Goal: Task Accomplishment & Management: Use online tool/utility

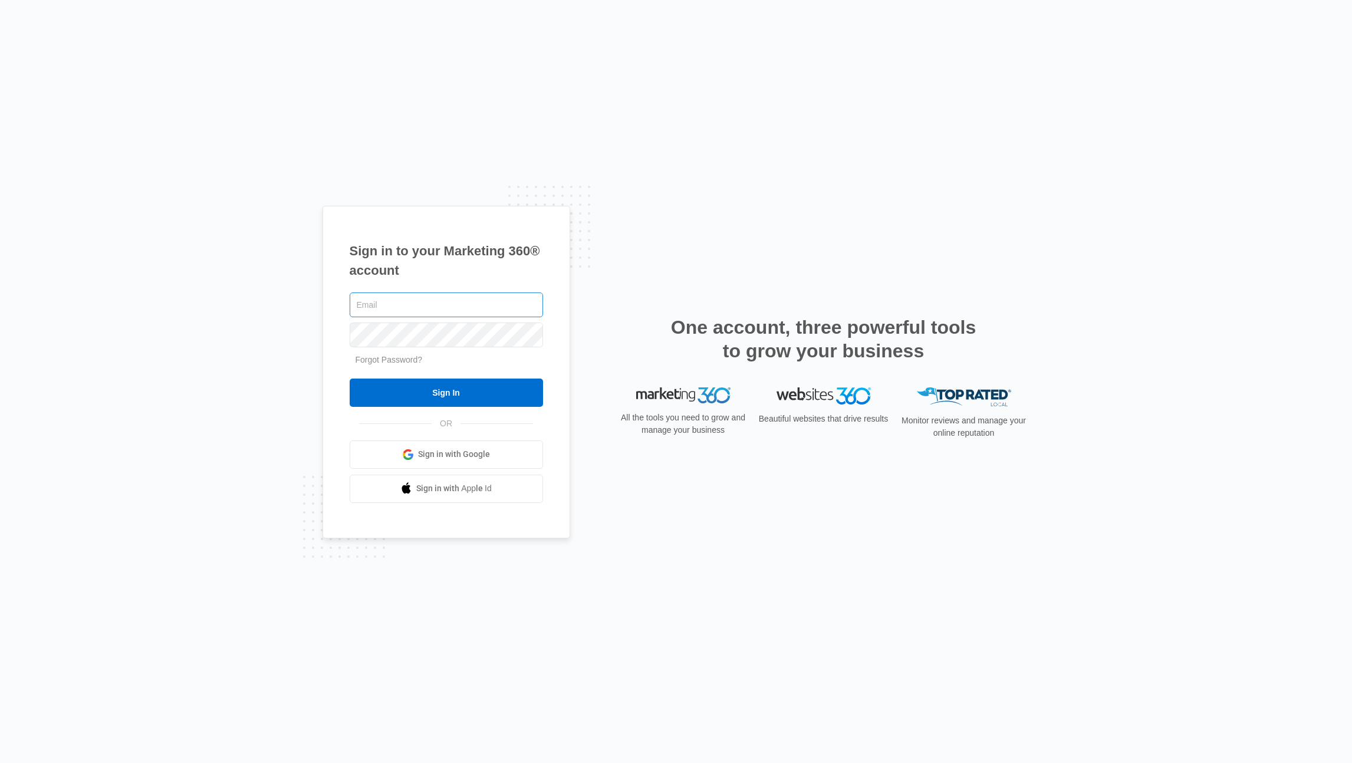
click at [412, 304] on input "text" at bounding box center [446, 305] width 193 height 25
type input "[PERSON_NAME][EMAIL_ADDRESS][PERSON_NAME][DOMAIN_NAME]"
click at [397, 398] on input "Sign In" at bounding box center [446, 393] width 193 height 28
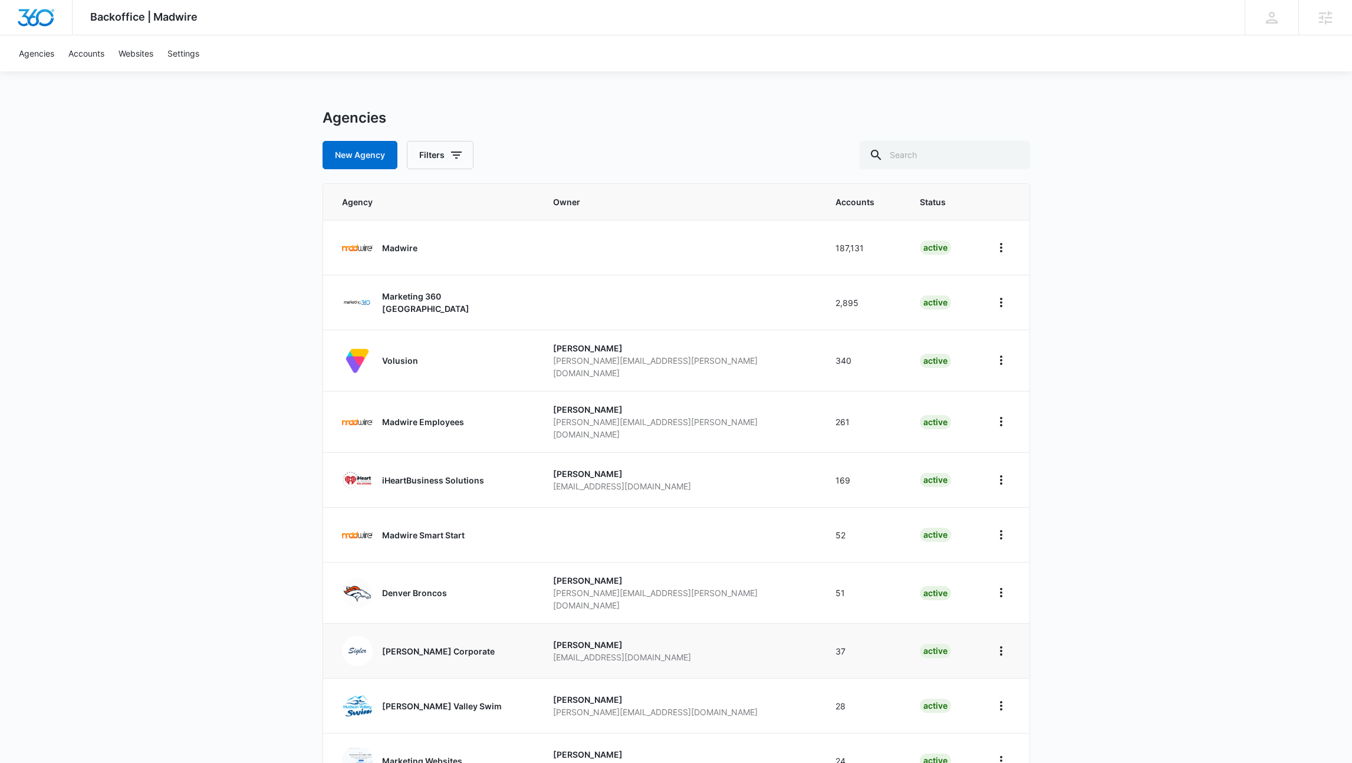
scroll to position [71, 0]
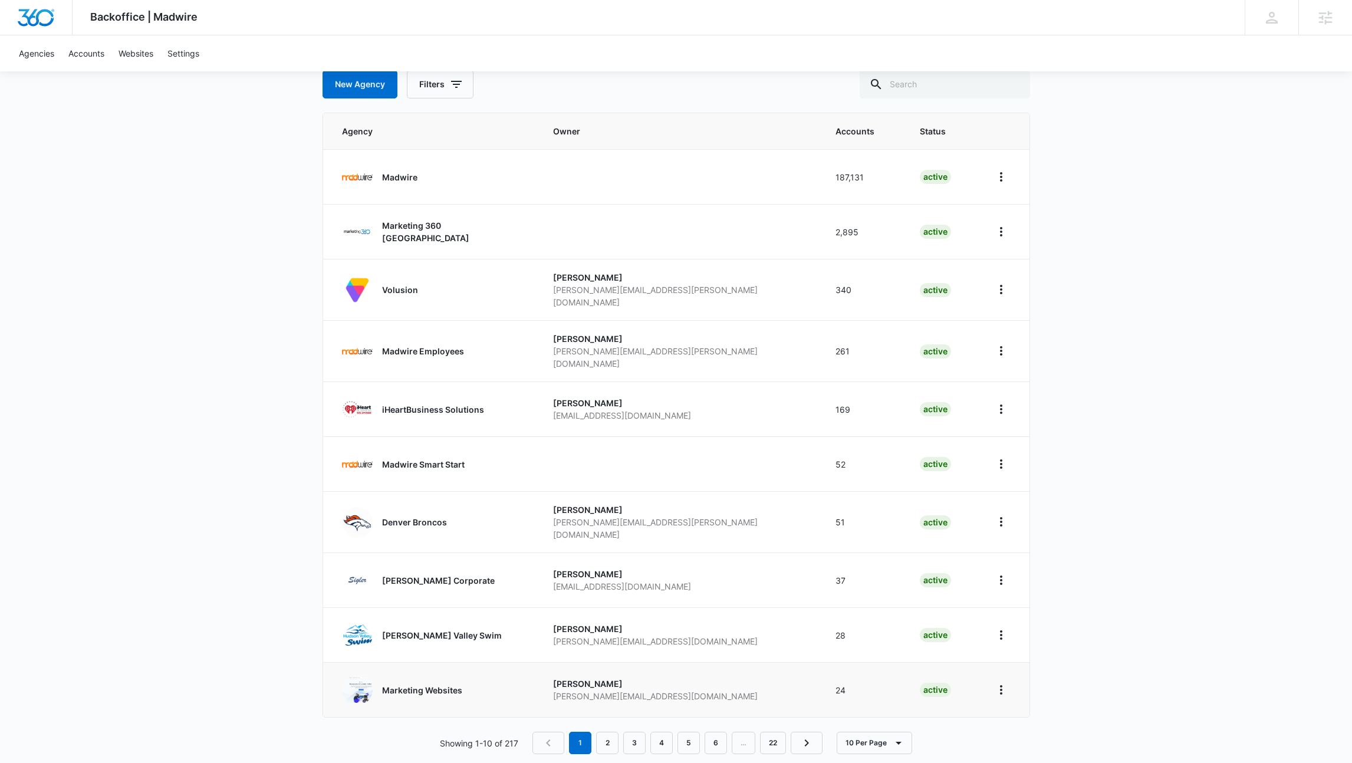
click at [445, 684] on p "Marketing Websites" at bounding box center [422, 690] width 80 height 12
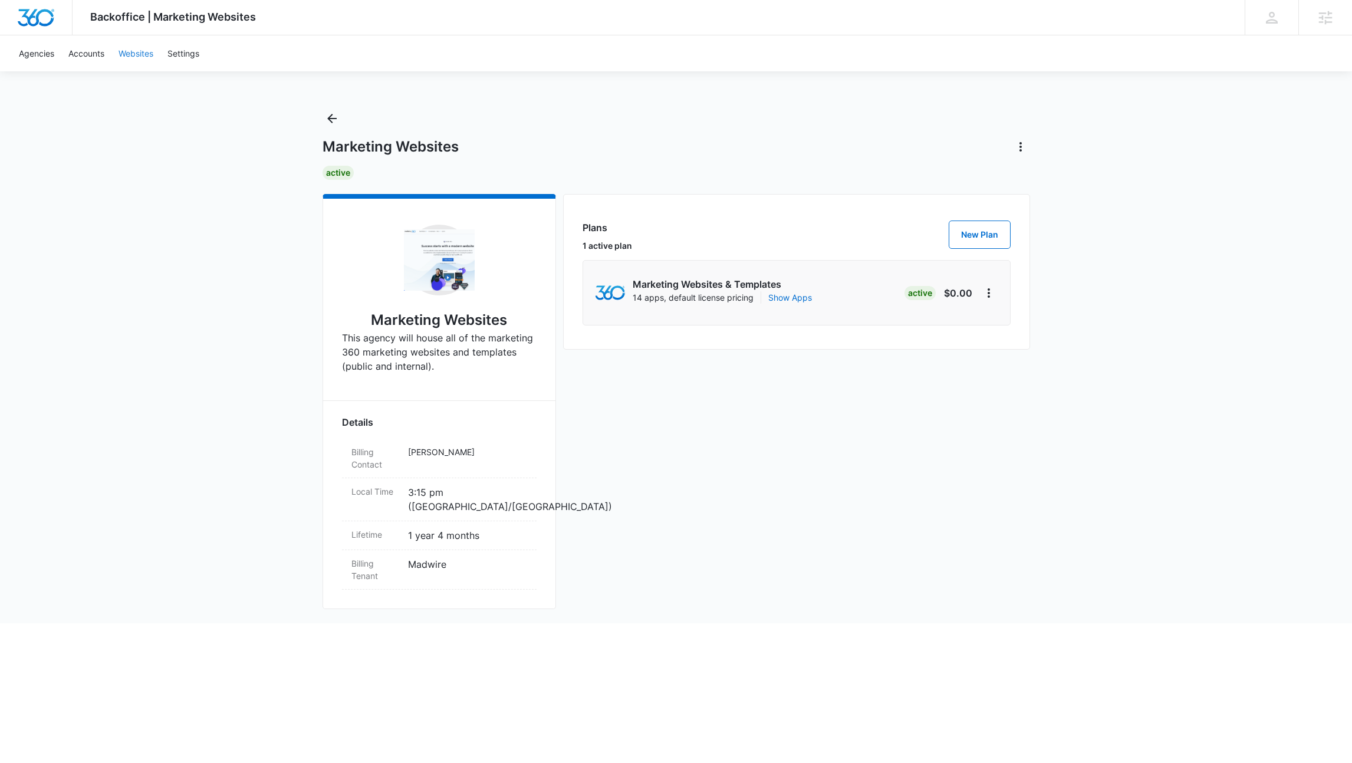
click at [144, 55] on link "Websites" at bounding box center [135, 53] width 49 height 36
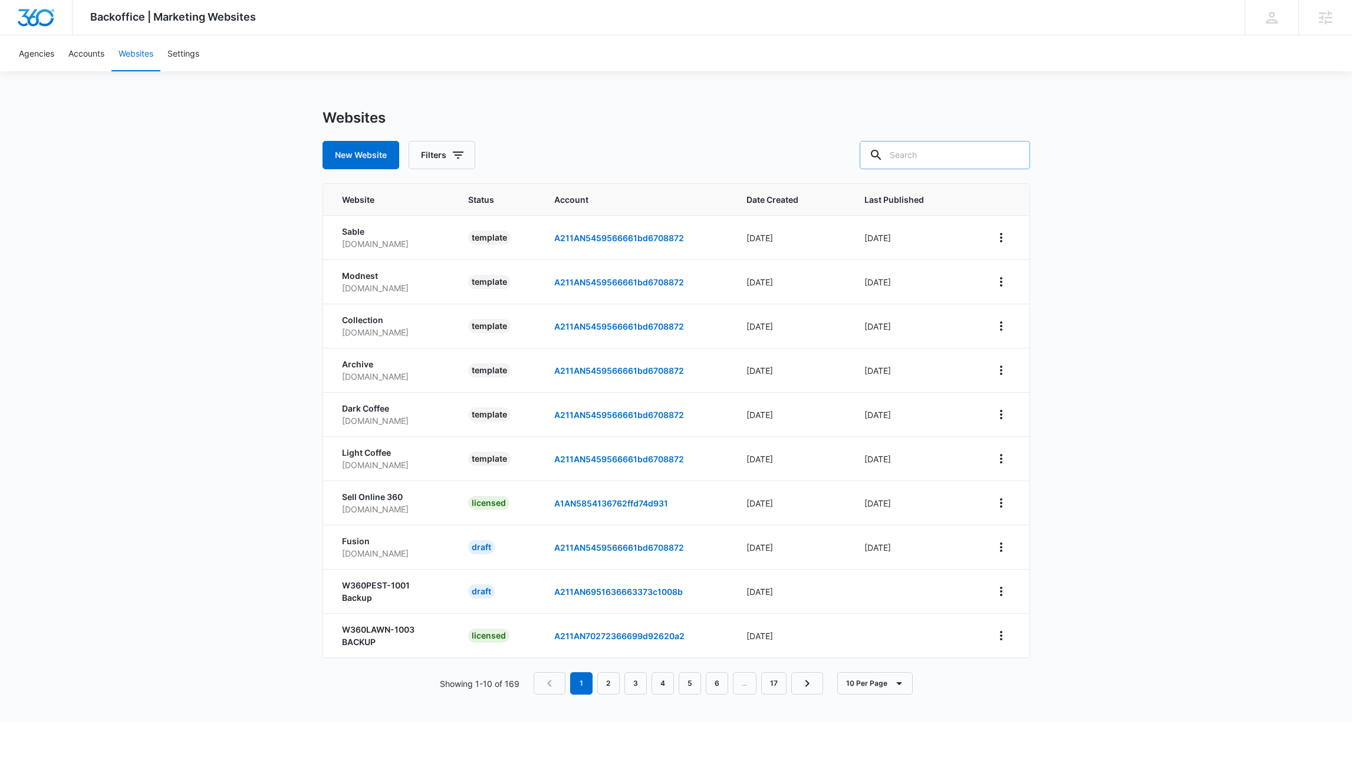
click at [941, 157] on input "text" at bounding box center [945, 155] width 170 height 28
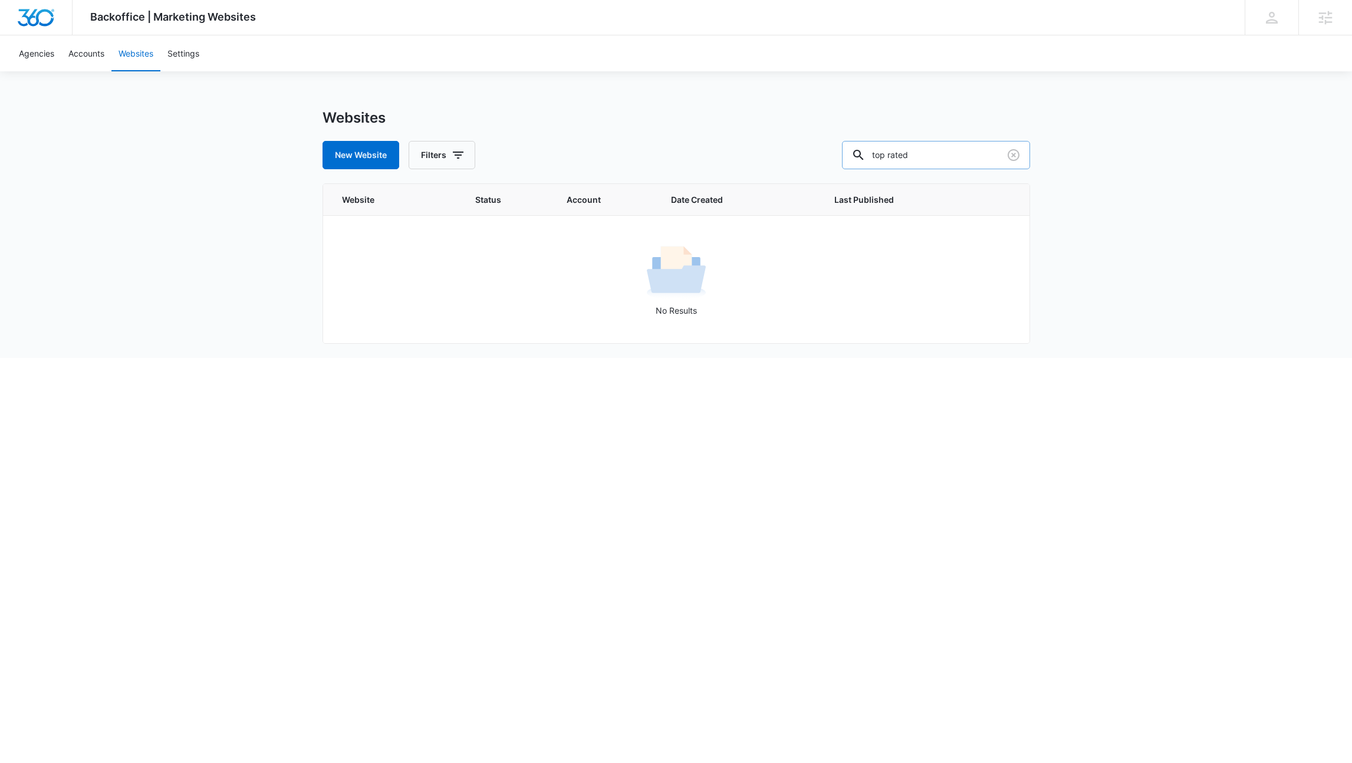
click at [948, 153] on input "top rated" at bounding box center [936, 155] width 188 height 28
click at [952, 157] on input "top rated" at bounding box center [936, 155] width 188 height 28
type input "TRL"
click at [457, 152] on icon "button" at bounding box center [458, 155] width 11 height 7
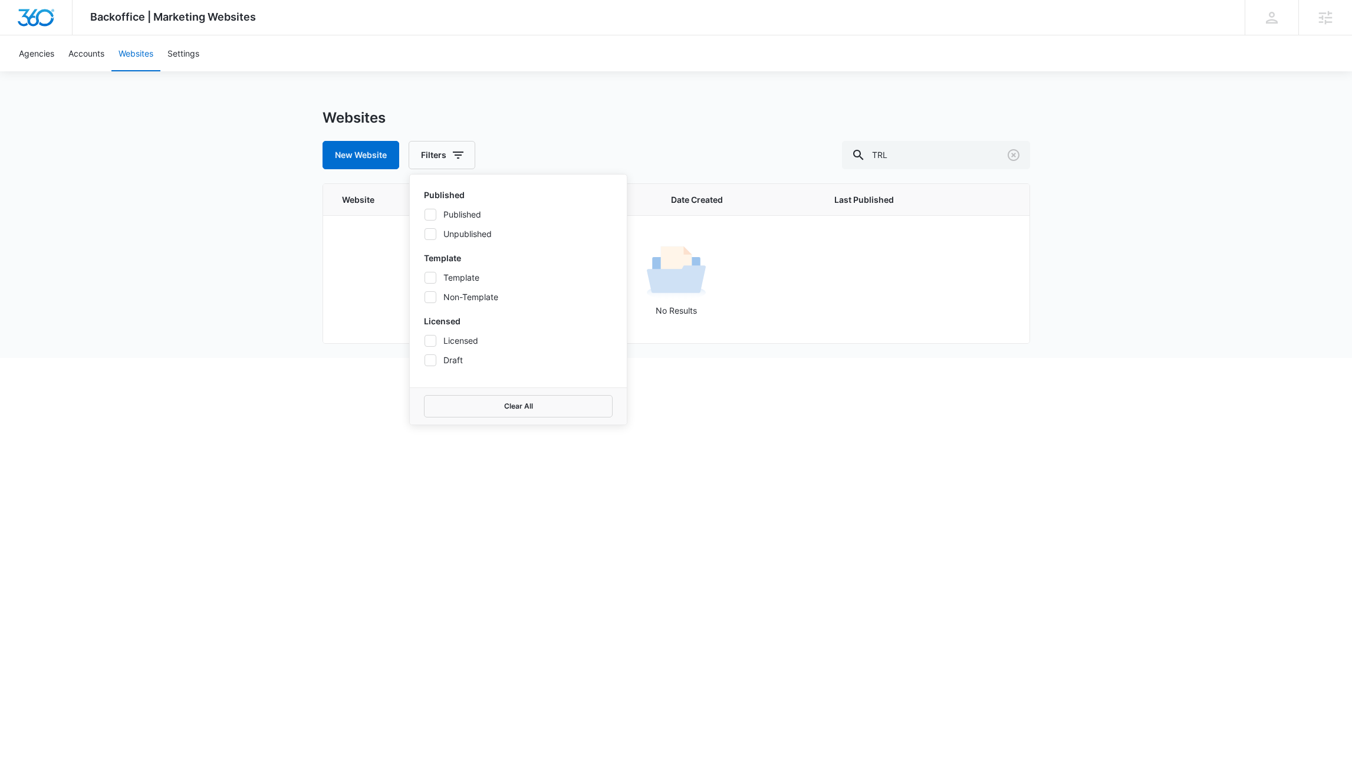
click at [712, 117] on div "Websites" at bounding box center [677, 118] width 708 height 18
click at [1015, 155] on icon "Clear" at bounding box center [1014, 155] width 12 height 12
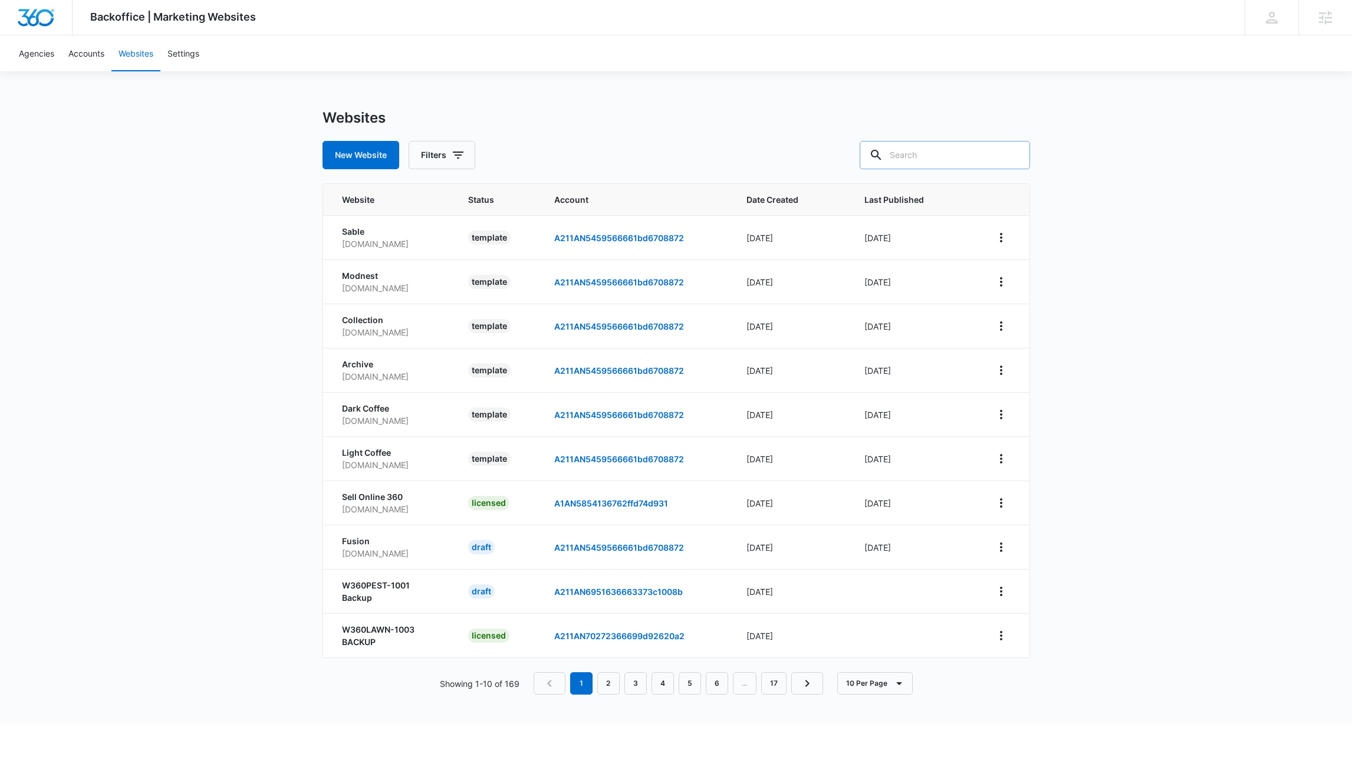
click at [91, 157] on div "Backoffice | Marketing Websites Apps Settings DW David Wood david.wood@madwire.…" at bounding box center [676, 361] width 1352 height 723
click at [45, 58] on link "Agencies" at bounding box center [37, 53] width 50 height 36
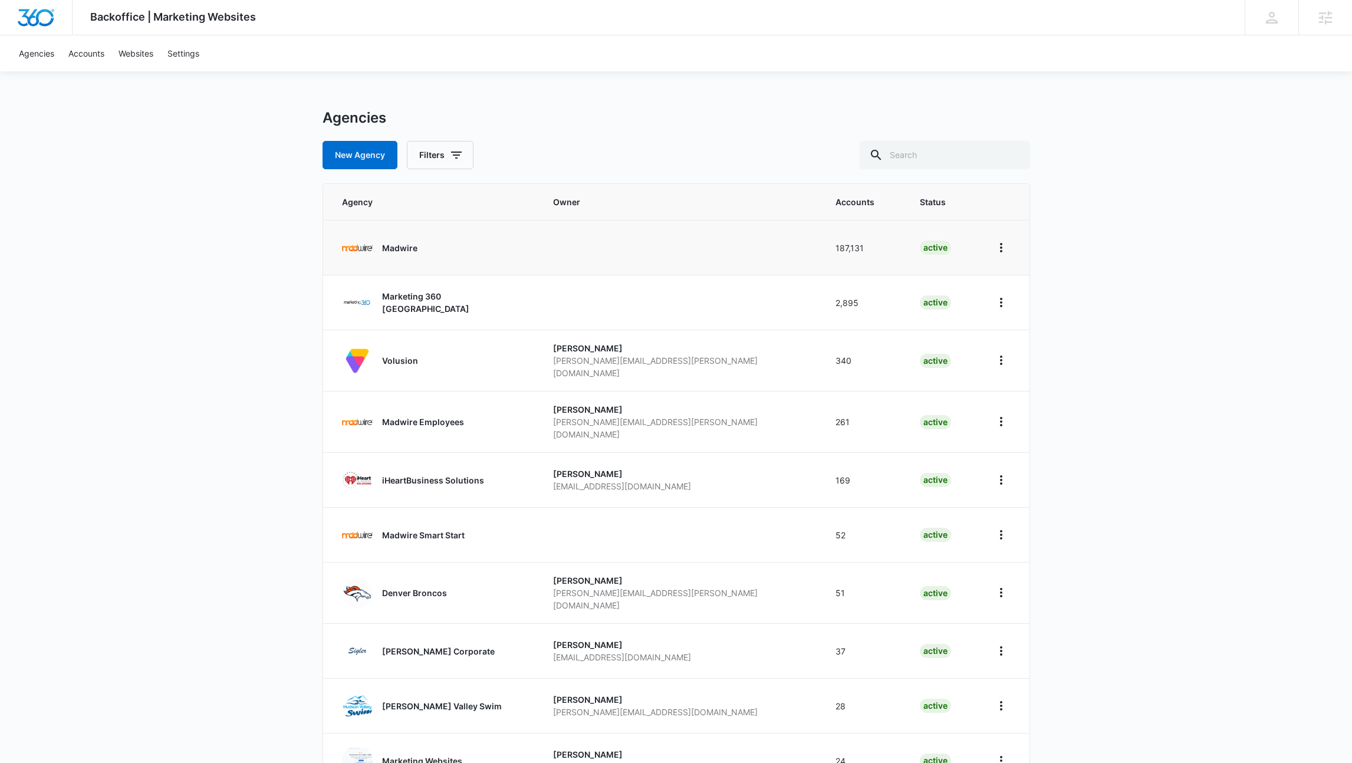
click at [413, 251] on p "Madwire" at bounding box center [399, 248] width 35 height 12
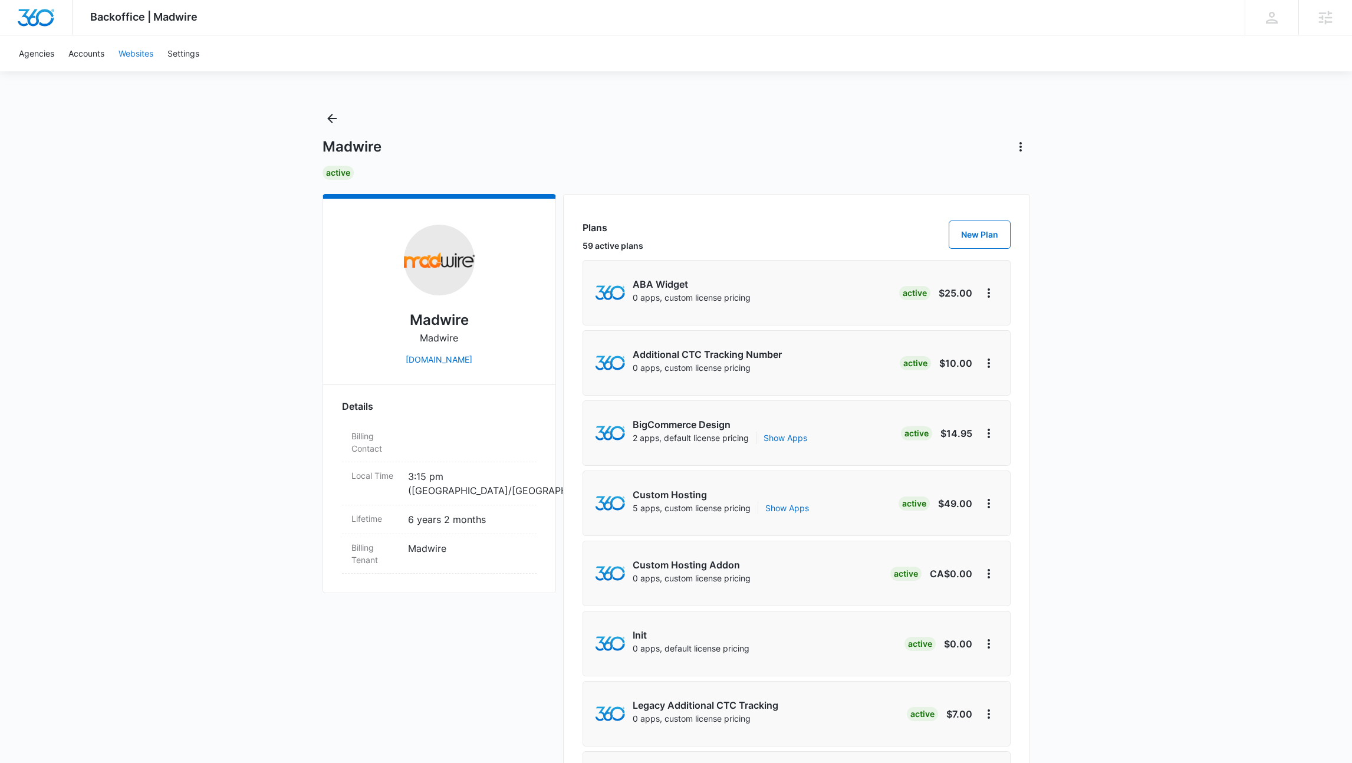
click at [132, 60] on link "Websites" at bounding box center [135, 53] width 49 height 36
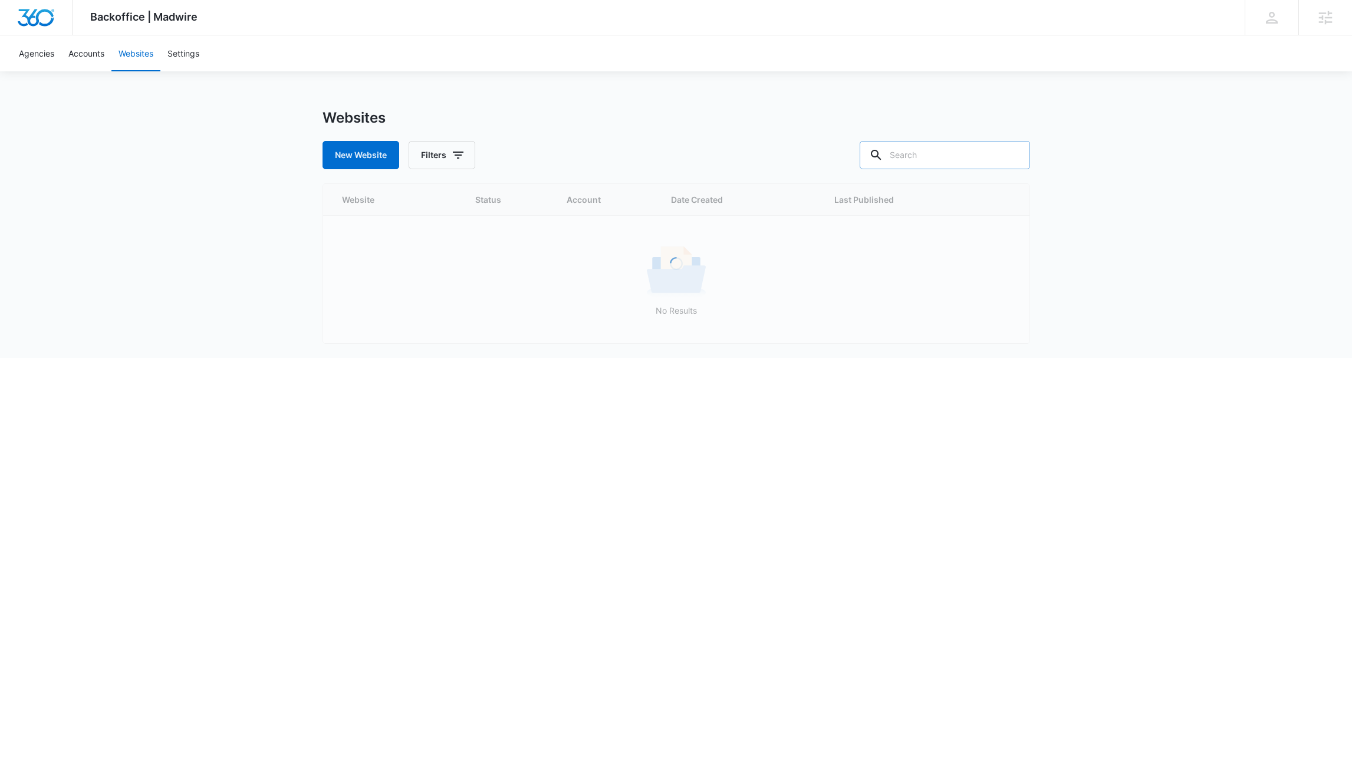
click at [928, 163] on input "text" at bounding box center [945, 155] width 170 height 28
click at [971, 155] on input "TRL" at bounding box center [936, 155] width 188 height 28
type input "Top Rated"
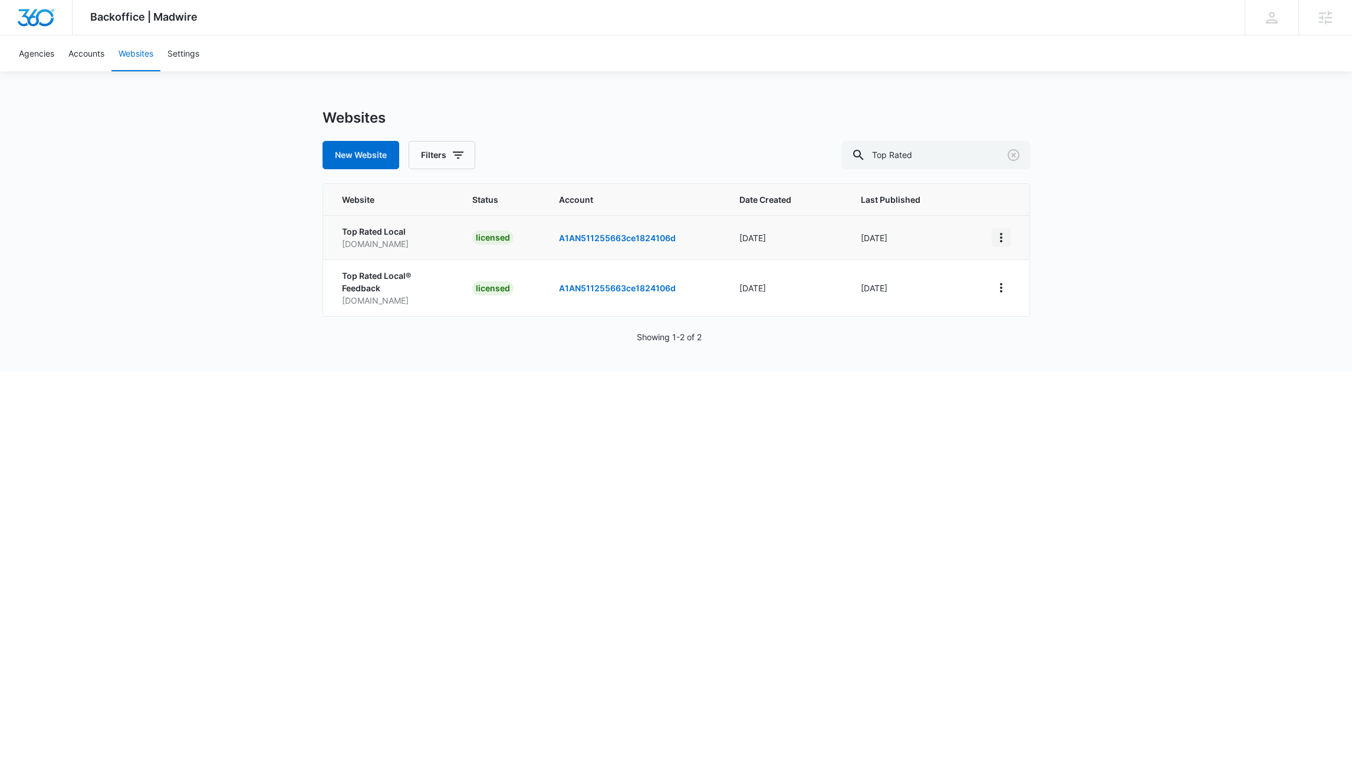
click at [1002, 238] on icon "View More" at bounding box center [1001, 237] width 2 height 9
click at [1027, 290] on link "Edit Website" at bounding box center [1031, 288] width 48 height 10
click at [810, 530] on html "Backoffice | Madwire Apps Settings DW David Wood david.wood@madwire.com My Prof…" at bounding box center [676, 381] width 1352 height 763
